Goal: Task Accomplishment & Management: Complete application form

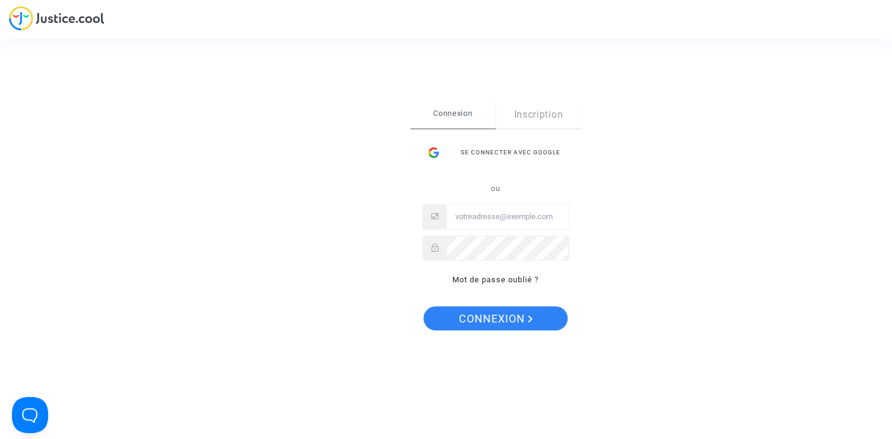
click at [475, 218] on input "Email" at bounding box center [508, 217] width 122 height 24
click at [477, 285] on p "Mot de passe oublié ?" at bounding box center [495, 280] width 147 height 14
click at [477, 283] on link "Mot de passe oublié ?" at bounding box center [495, 279] width 86 height 9
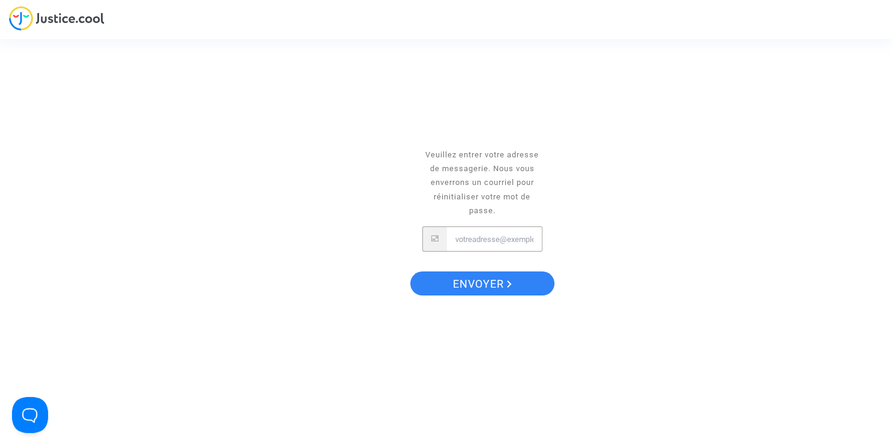
click at [484, 238] on input "Email" at bounding box center [494, 239] width 95 height 24
type input "vincent.vaquez@gmail.com"
click at [479, 280] on span "Envoyer" at bounding box center [482, 283] width 59 height 25
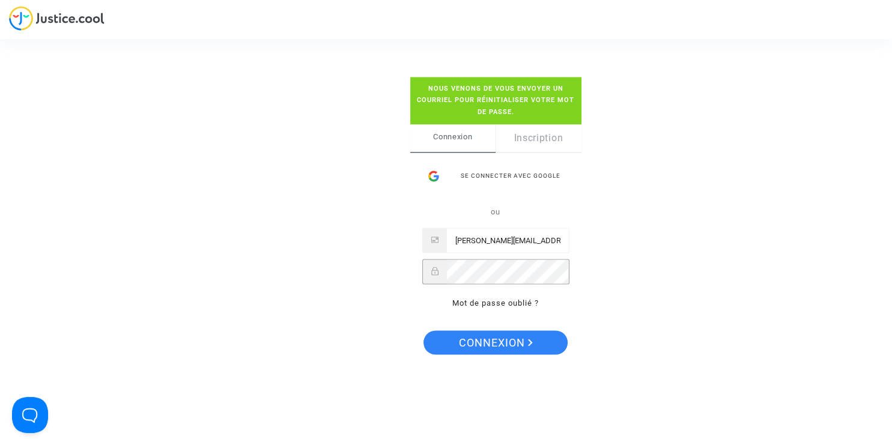
click at [423, 330] on button "Connexion" at bounding box center [495, 342] width 144 height 24
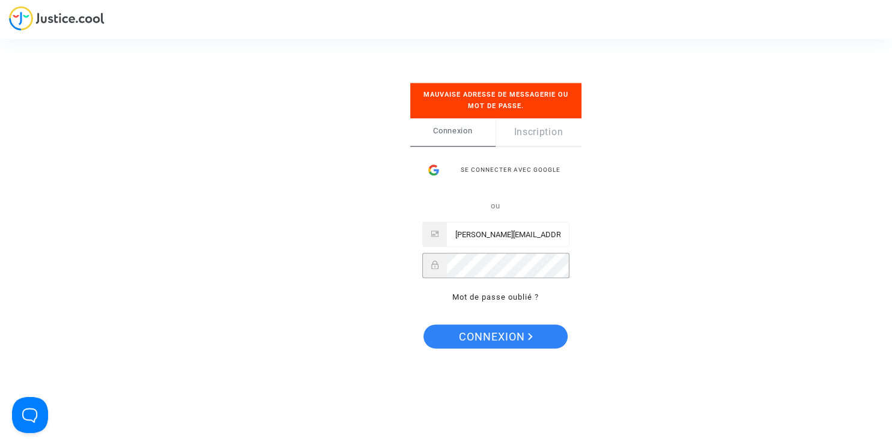
click at [423, 324] on button "Connexion" at bounding box center [495, 336] width 144 height 24
click at [556, 136] on link "Inscription" at bounding box center [538, 132] width 86 height 28
